Goal: Find specific page/section: Find specific page/section

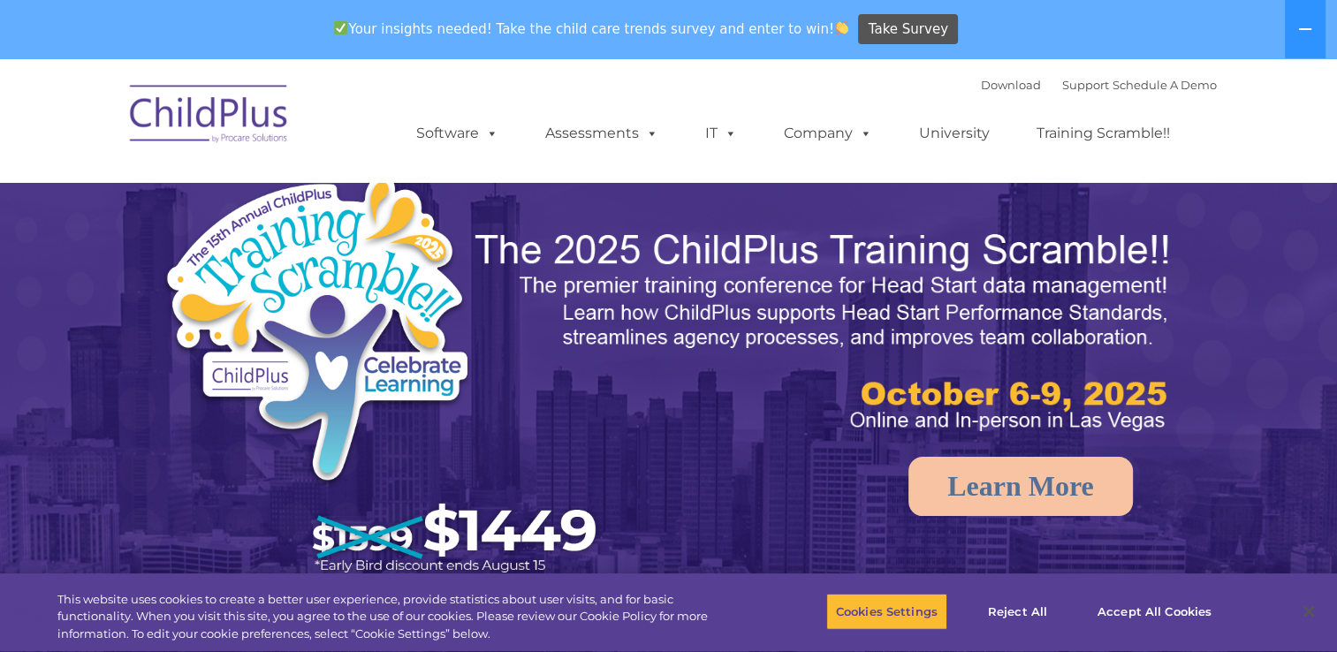
select select "MEDIUM"
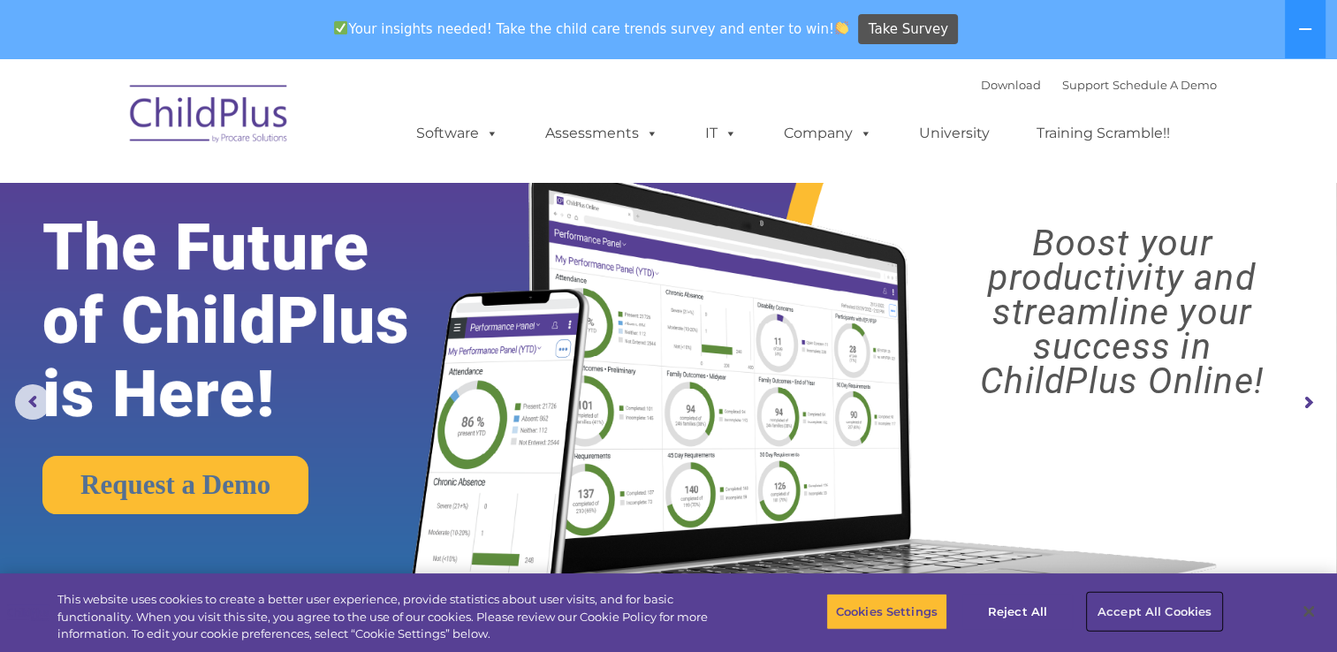
click at [1135, 611] on button "Accept All Cookies" at bounding box center [1154, 611] width 133 height 37
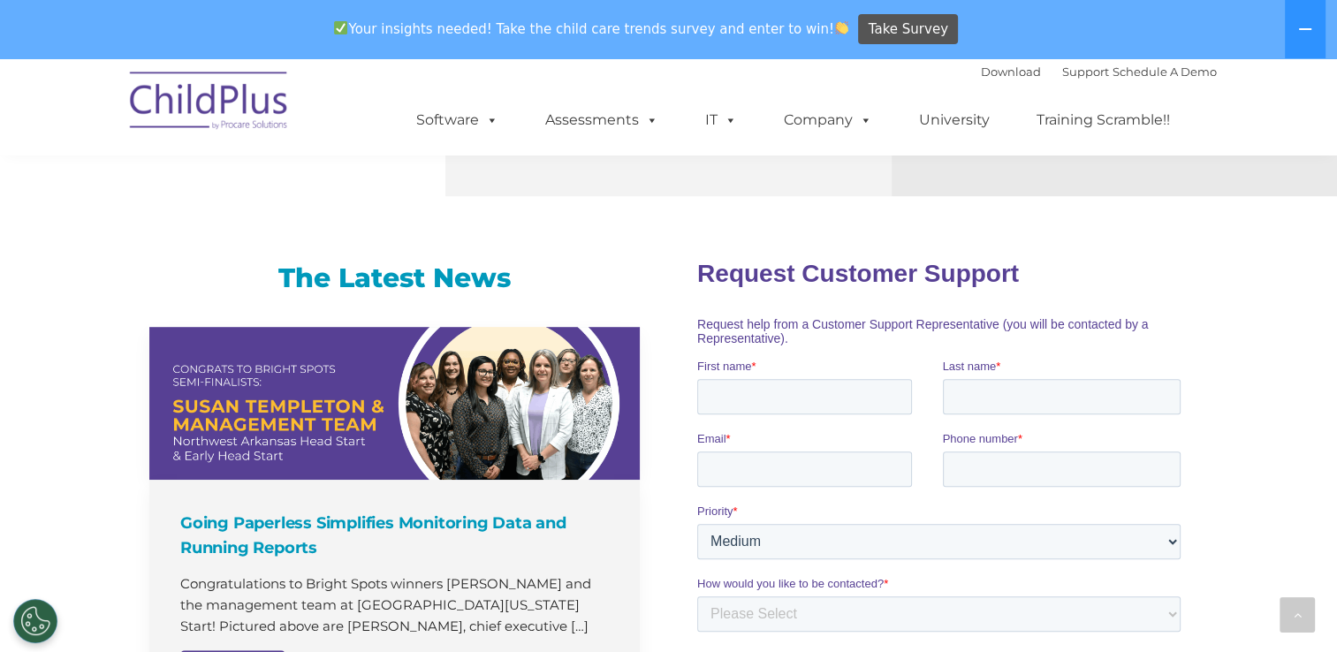
scroll to position [1018, 0]
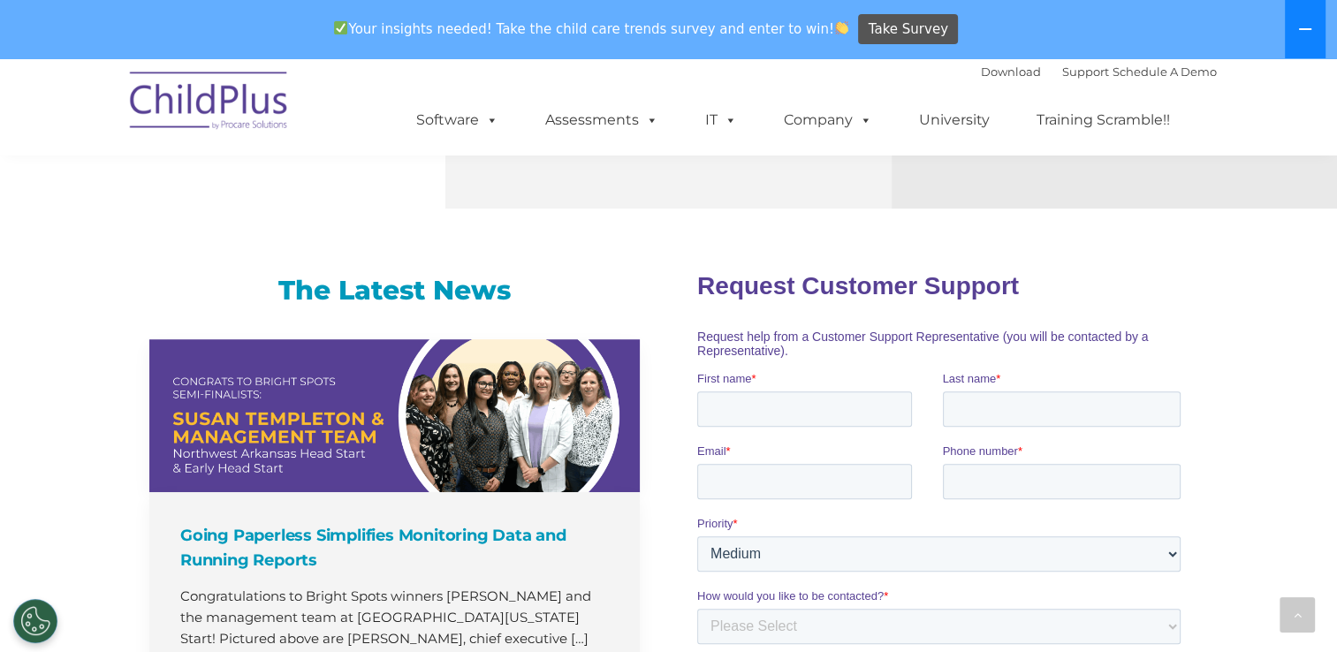
click at [1306, 27] on icon at bounding box center [1305, 29] width 14 height 14
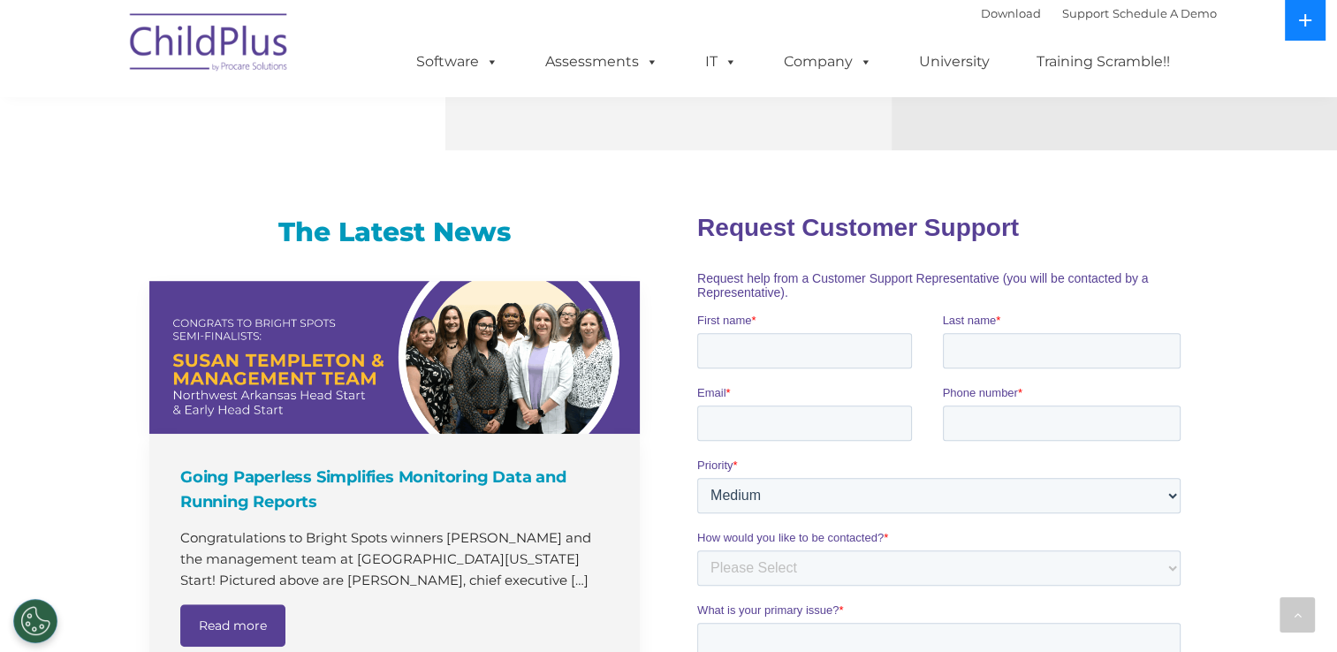
click at [1306, 27] on icon at bounding box center [1305, 20] width 14 height 14
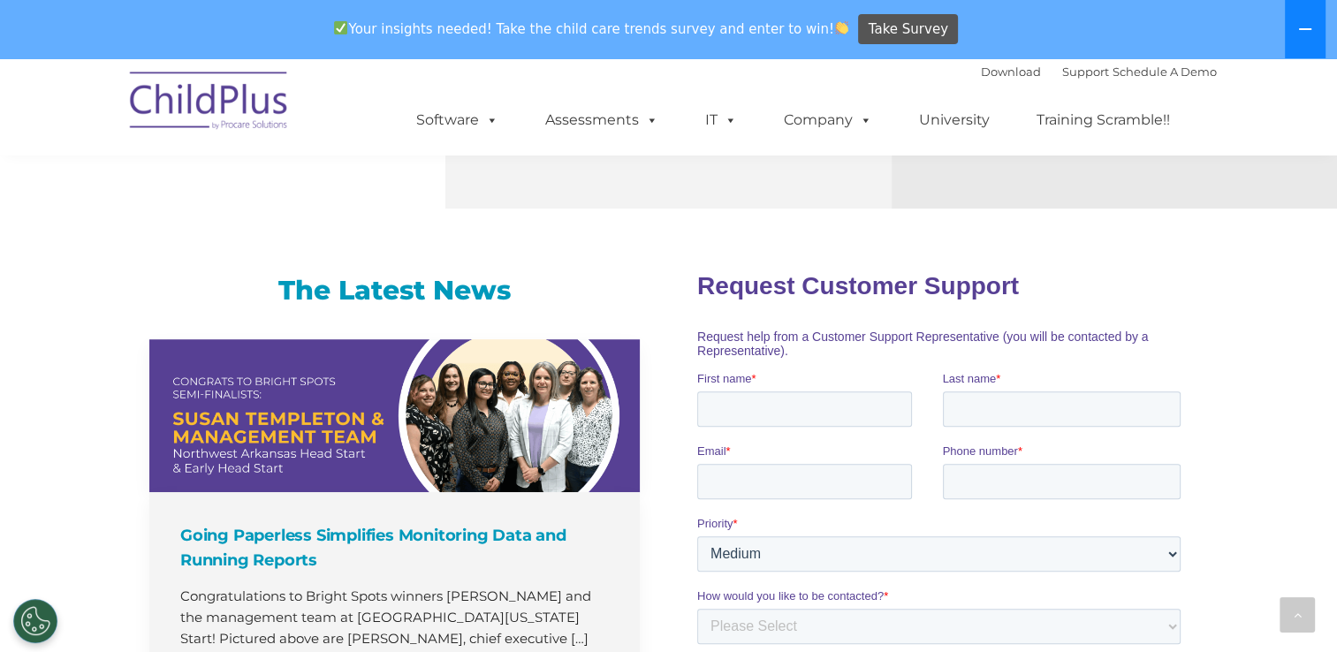
click at [1306, 27] on icon at bounding box center [1305, 29] width 14 height 14
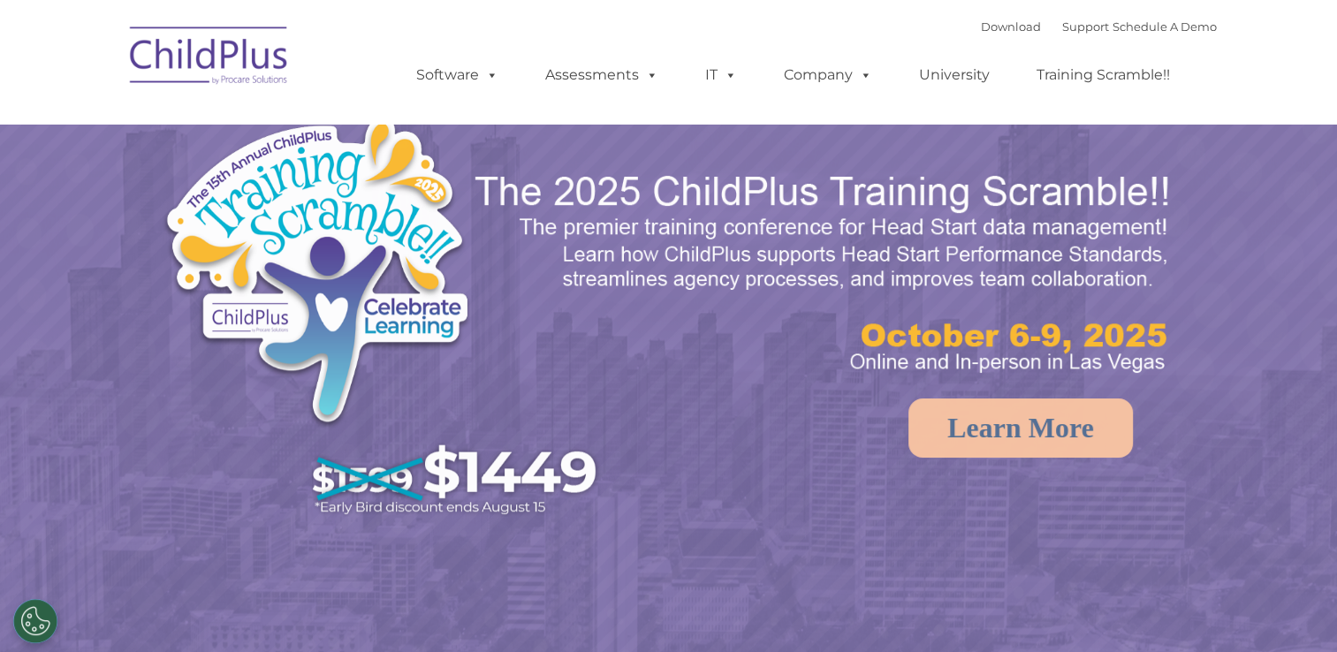
select select "MEDIUM"
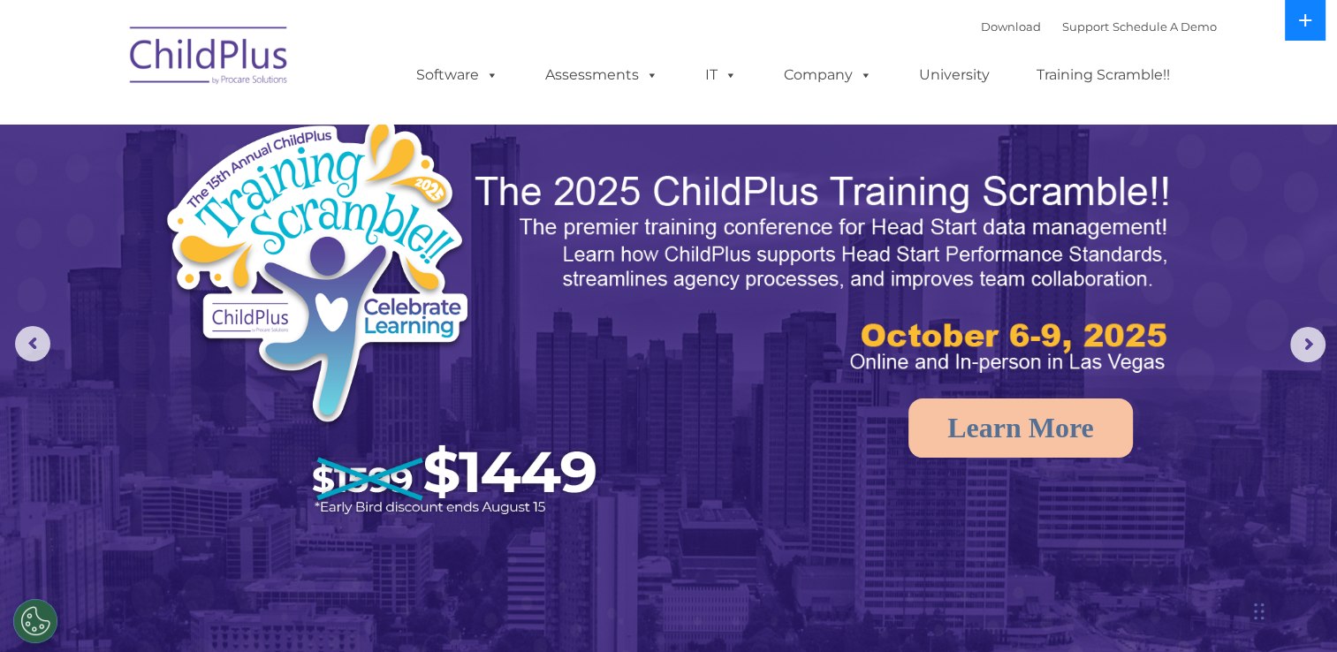
click at [1308, 19] on icon at bounding box center [1305, 20] width 14 height 14
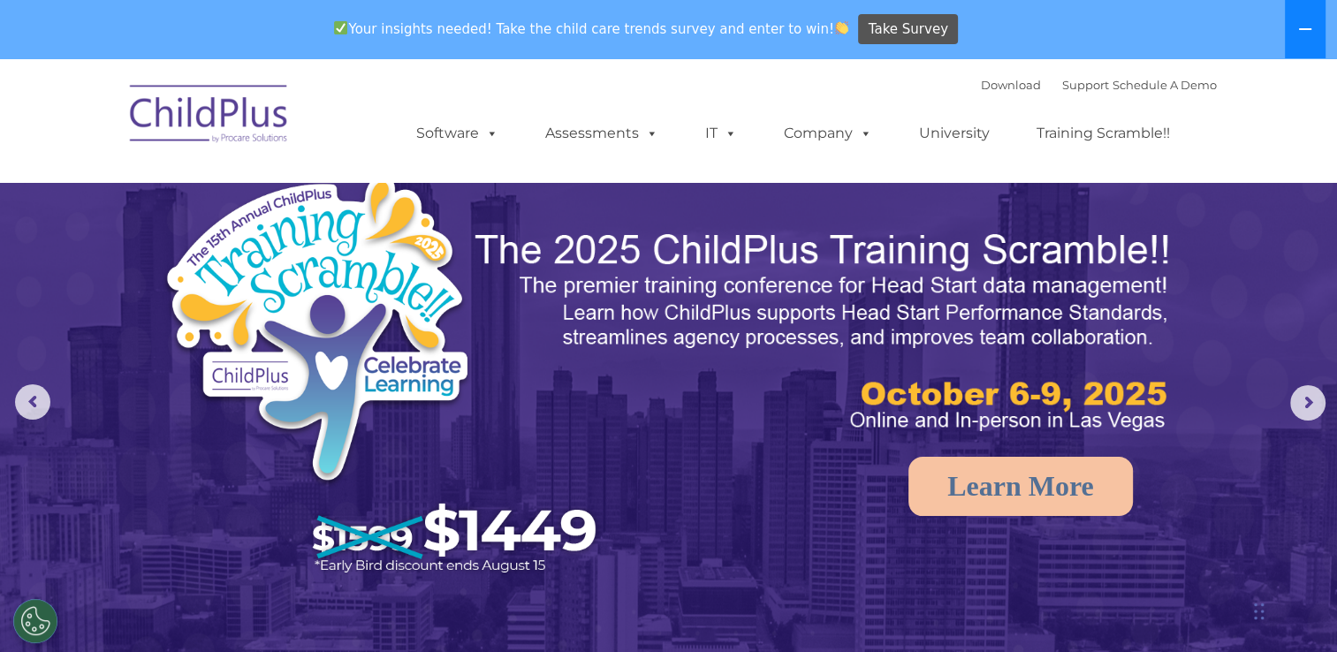
click at [1308, 19] on button at bounding box center [1305, 29] width 41 height 58
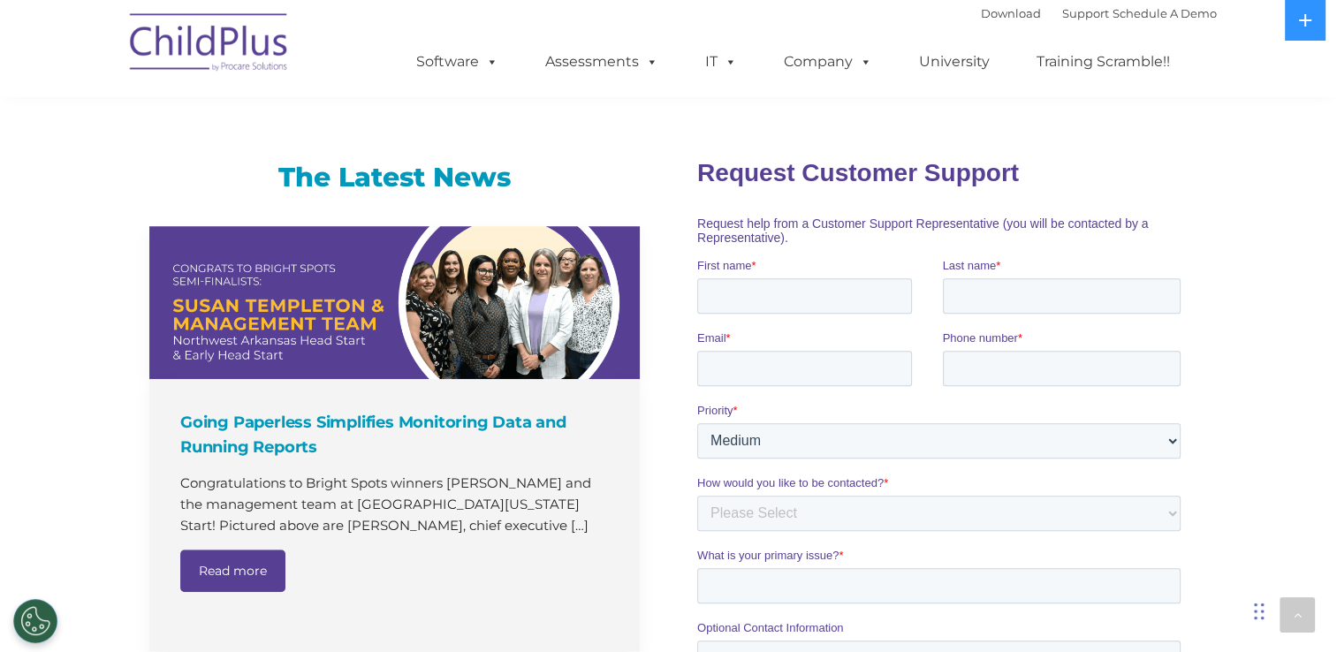
scroll to position [1077, 0]
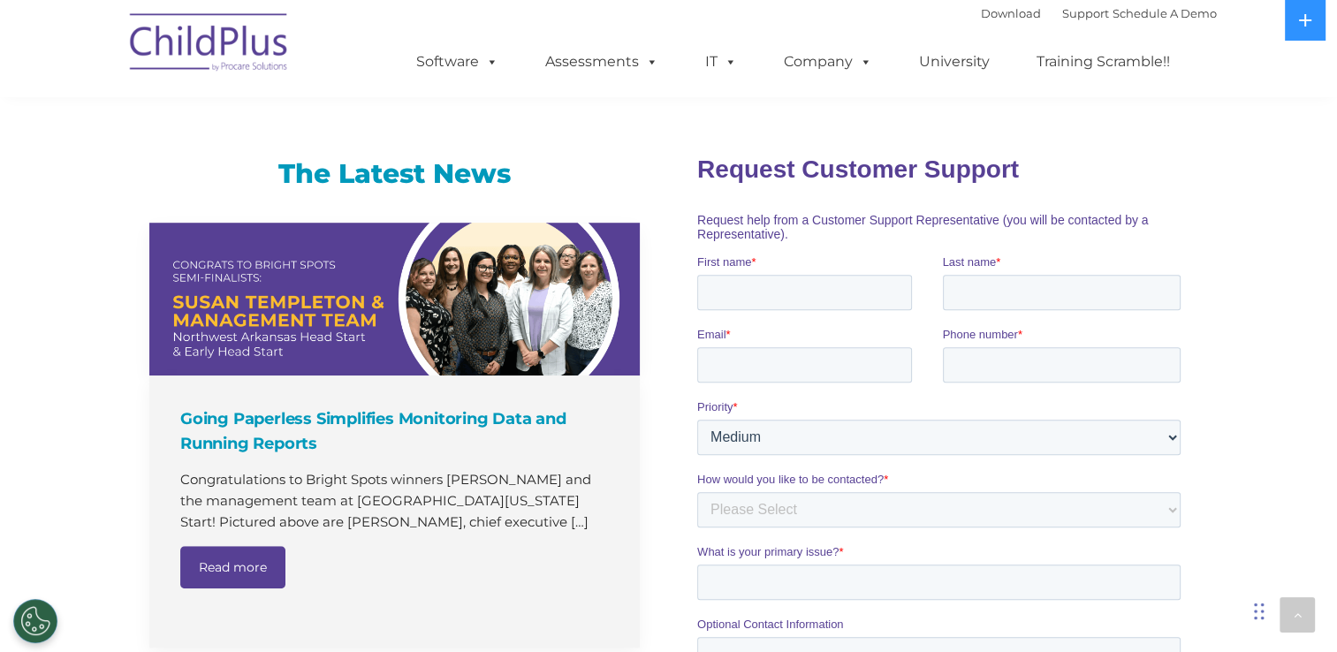
drag, startPoint x: 1334, startPoint y: 321, endPoint x: 1324, endPoint y: 425, distance: 104.7
click at [1324, 425] on div "The Latest News Going Paperless Simplifies Monitoring Data and Running Reports …" at bounding box center [668, 567] width 1337 height 899
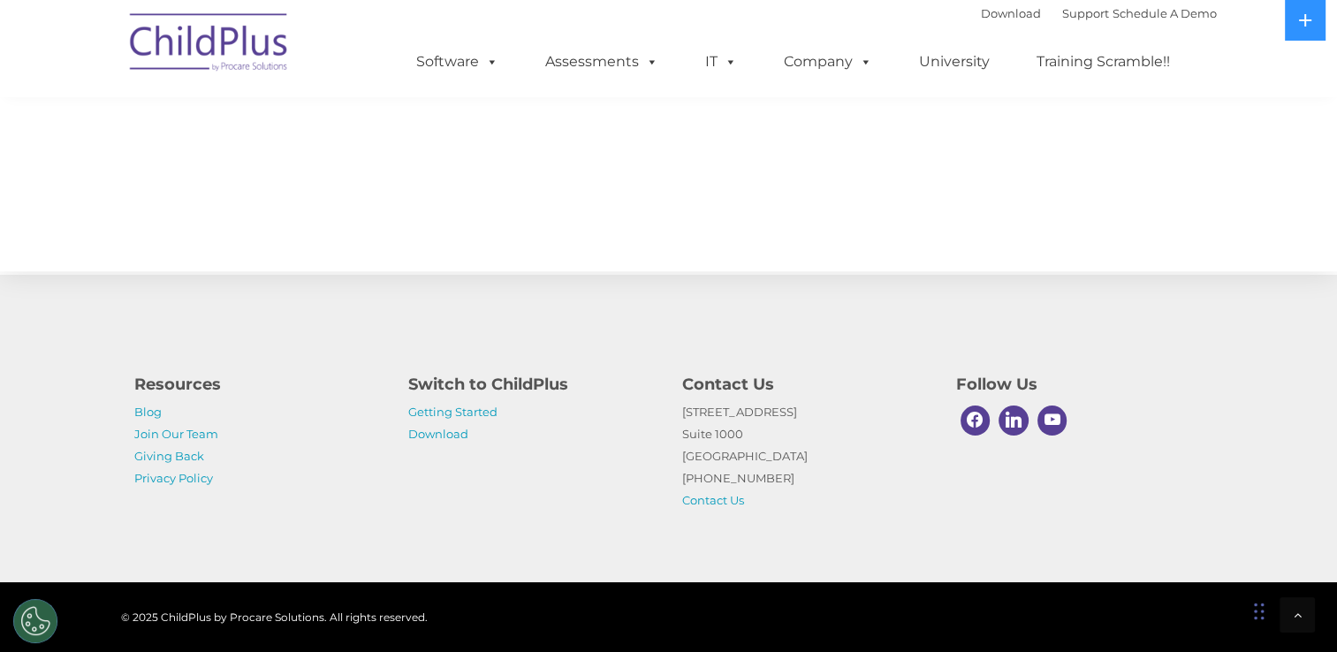
scroll to position [1959, 0]
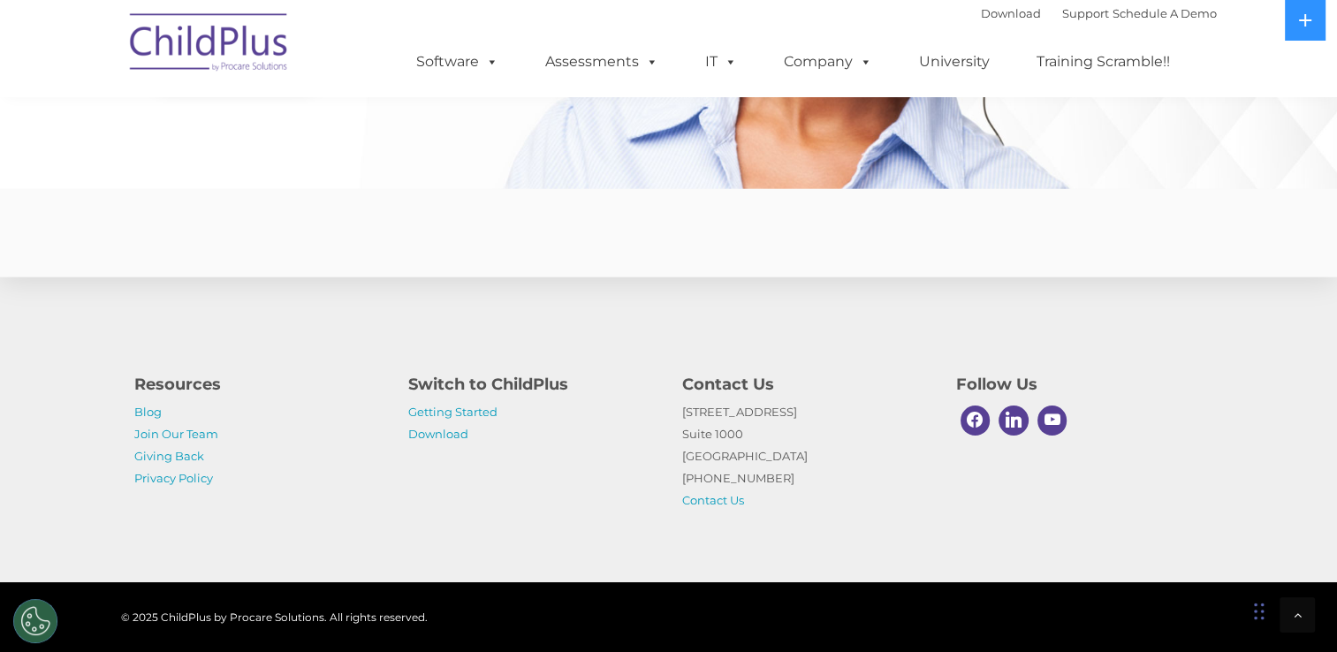
scroll to position [4350, 0]
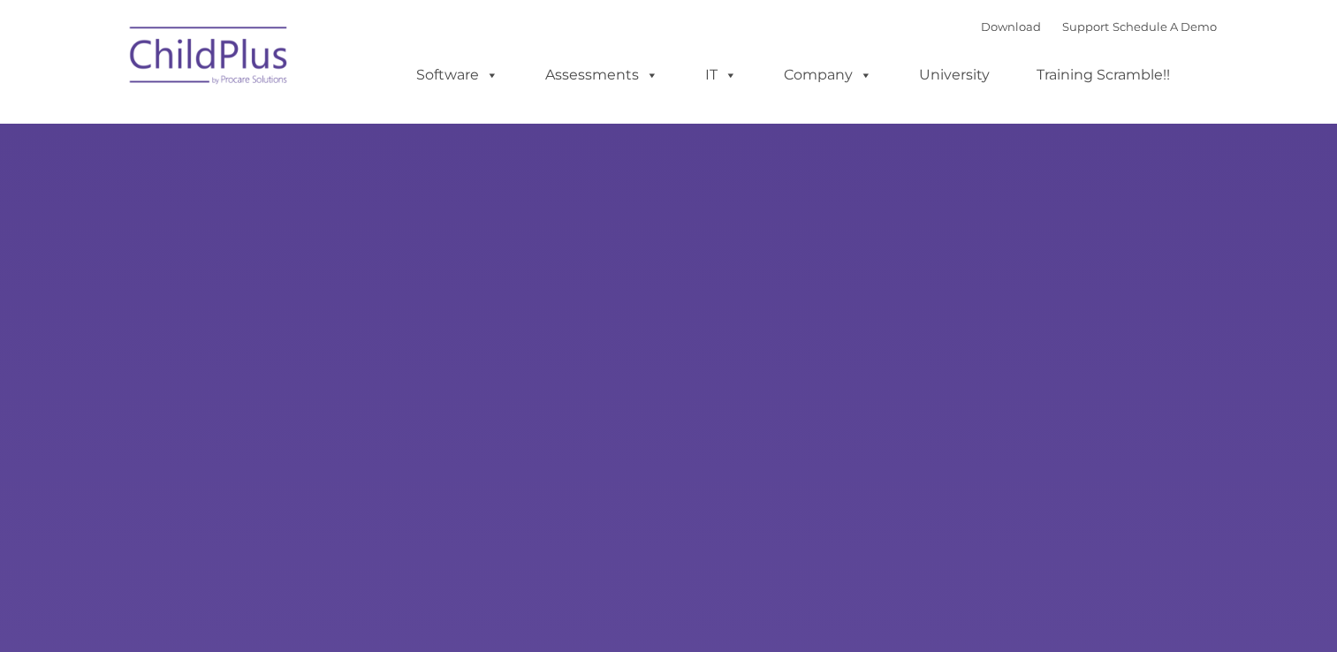
type input ""
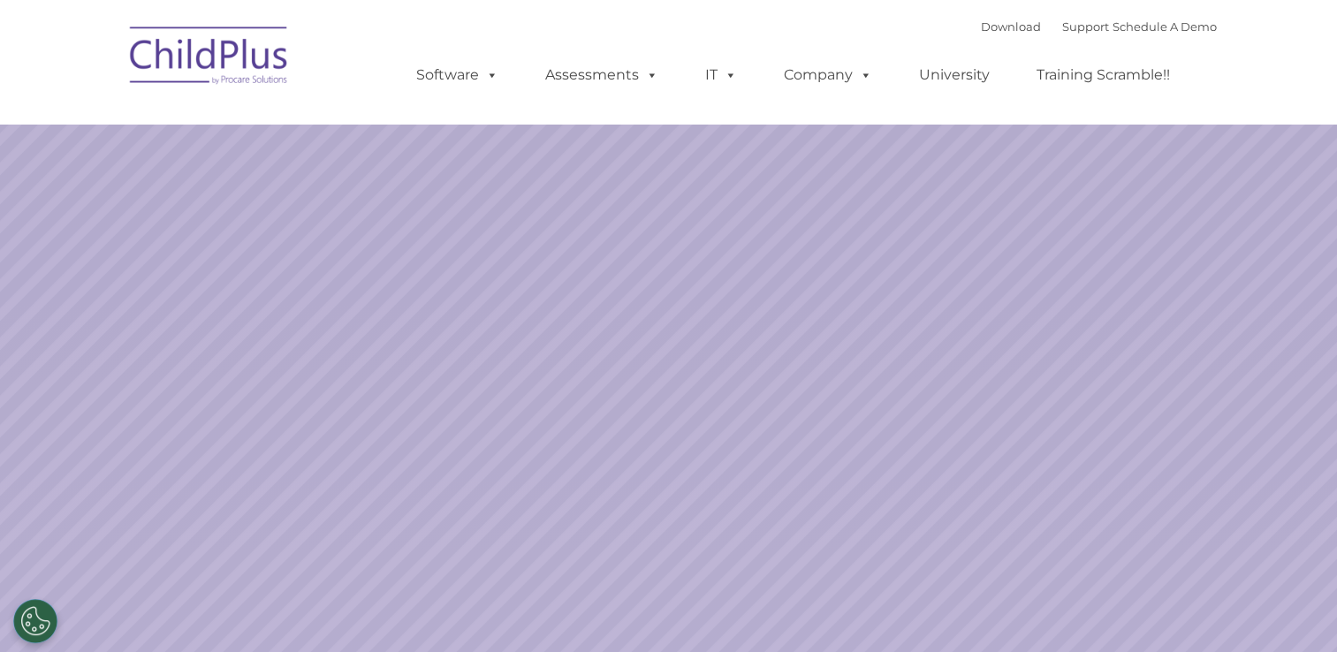
select select "MEDIUM"
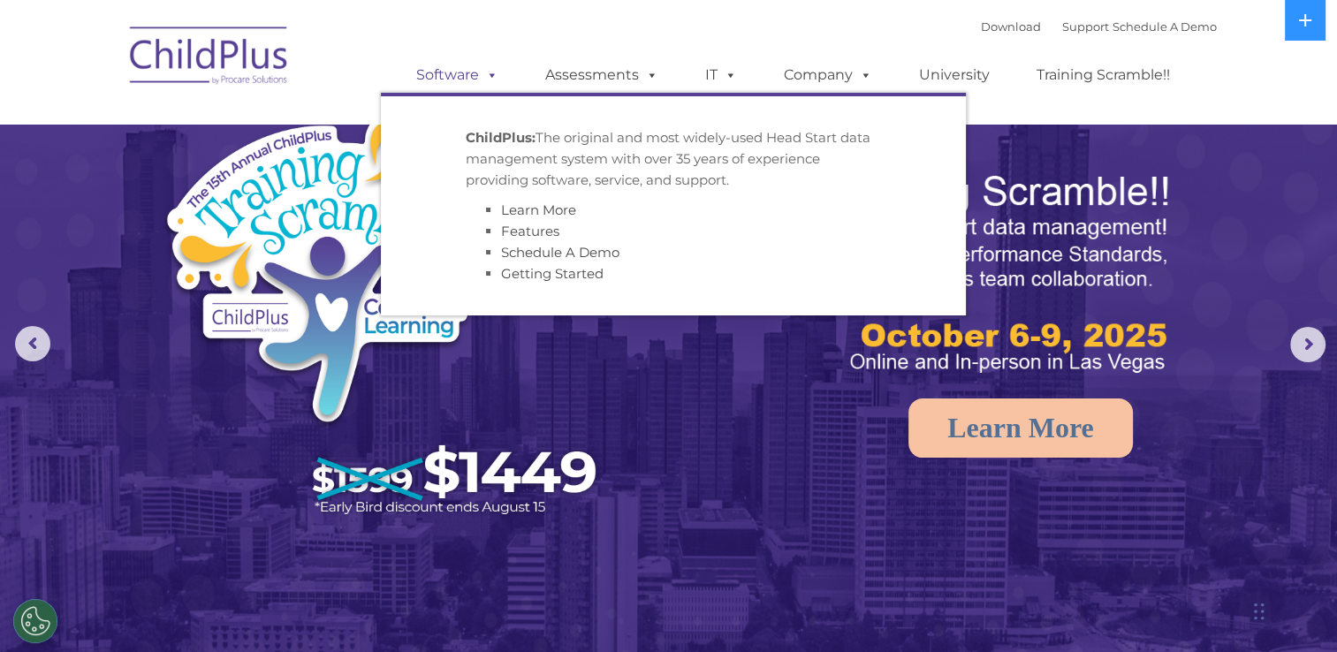
click at [477, 69] on link "Software" at bounding box center [458, 74] width 118 height 35
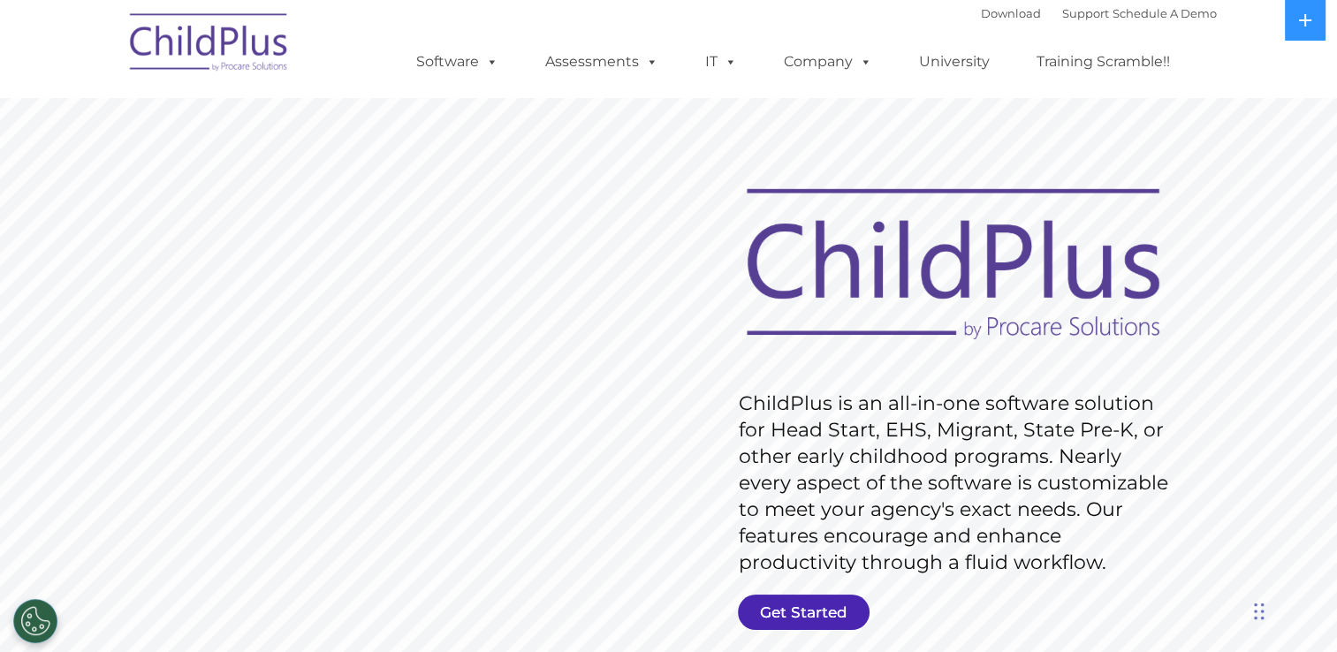
click at [788, 609] on link "Get Started" at bounding box center [804, 612] width 132 height 35
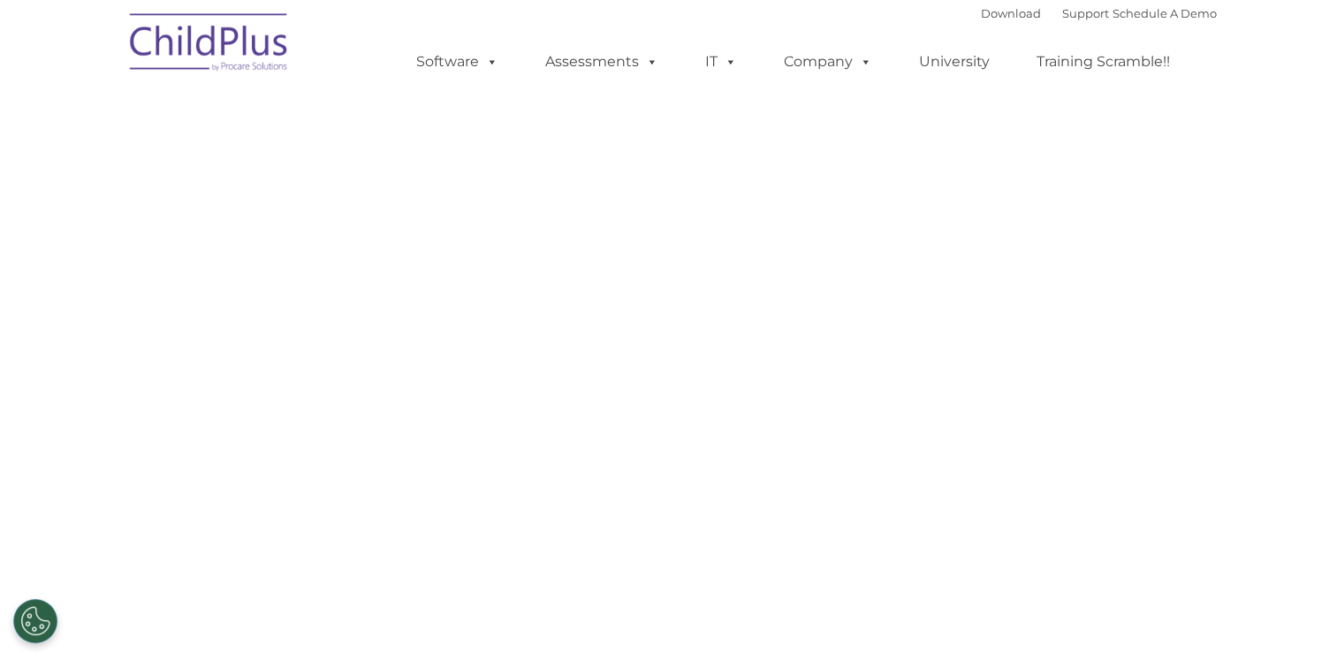
select select "MEDIUM"
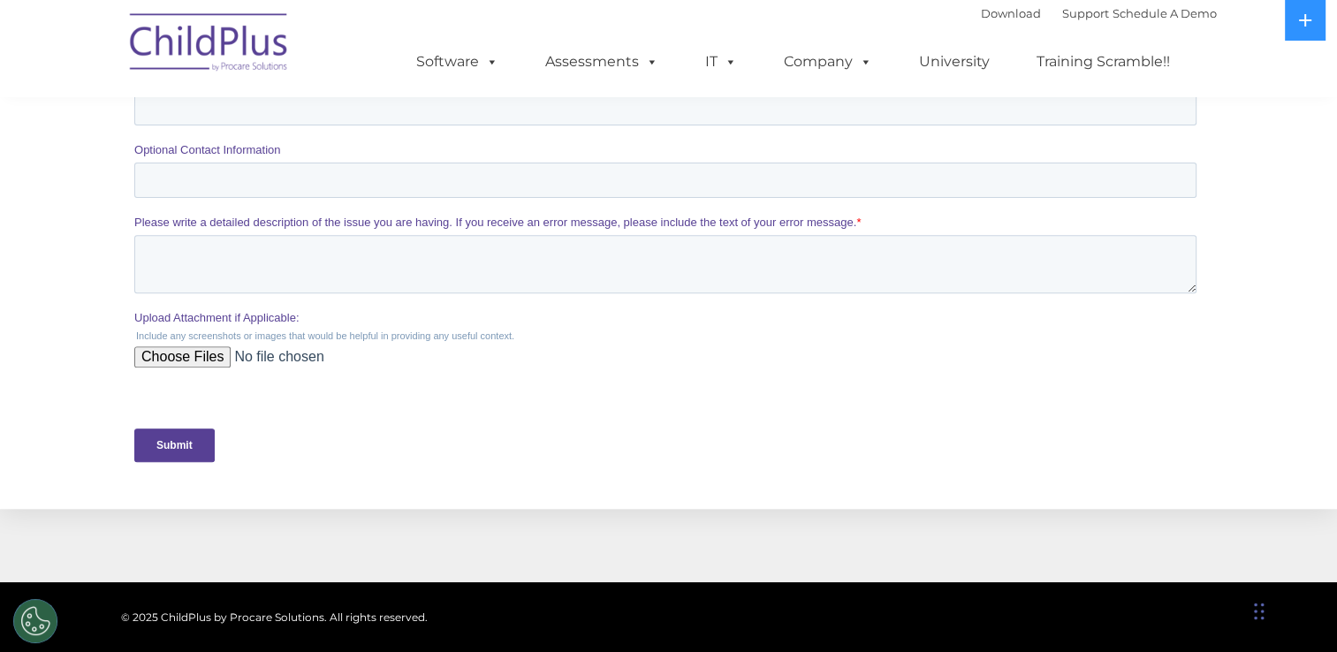
scroll to position [636, 0]
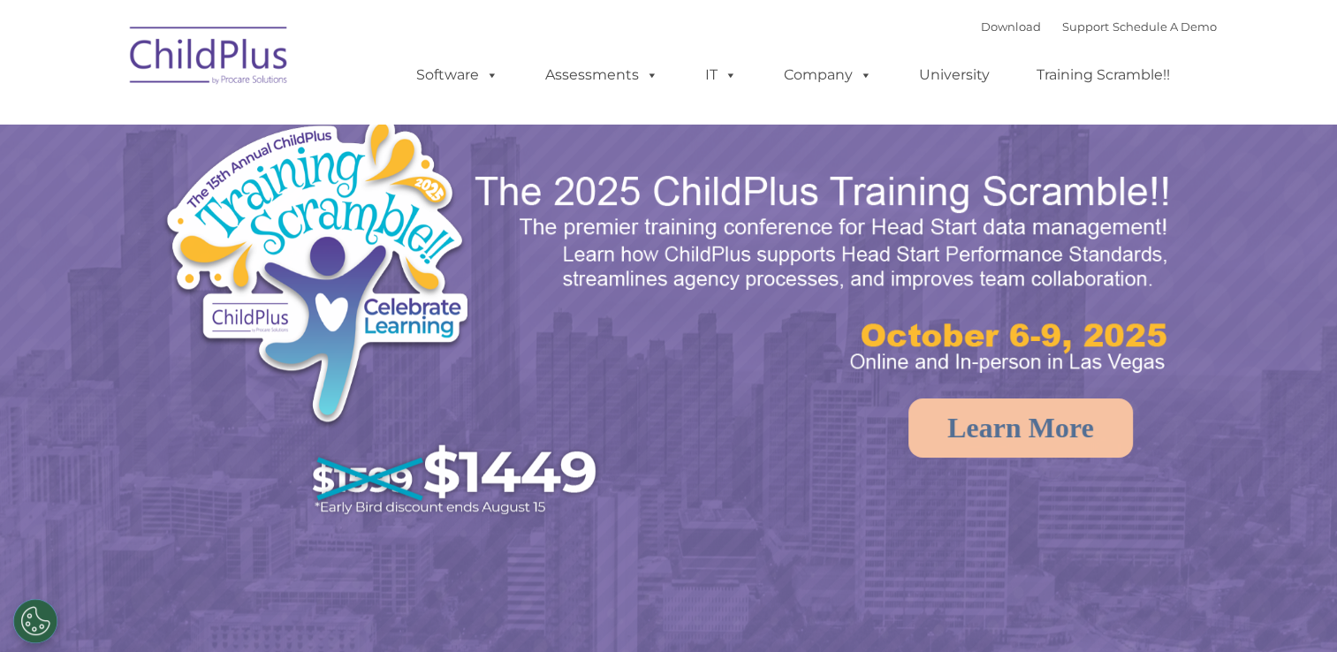
select select "MEDIUM"
